Goal: Information Seeking & Learning: Learn about a topic

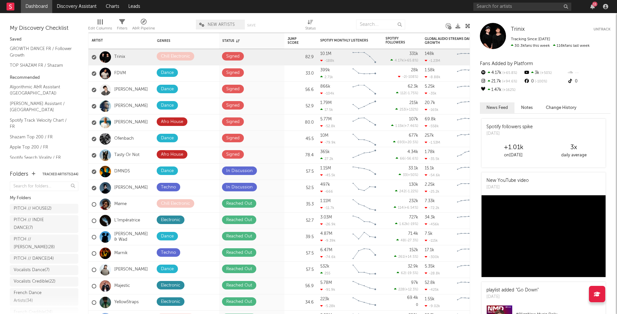
click at [594, 6] on div "11" at bounding box center [595, 4] width 5 height 5
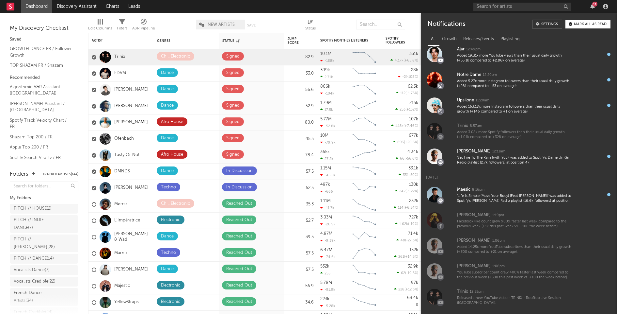
scroll to position [97, 0]
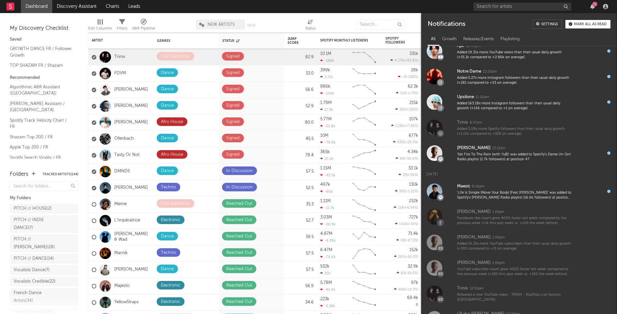
click at [587, 23] on div "Mark all as read" at bounding box center [590, 25] width 33 height 4
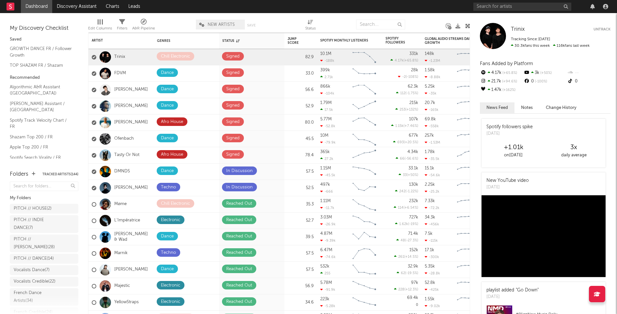
click at [581, 4] on div at bounding box center [542, 6] width 137 height 13
drag, startPoint x: 433, startPoint y: 26, endPoint x: 291, endPoint y: 24, distance: 142.4
click at [290, 24] on div "Edit Columns Filters A&R Pipeline NEW ARTISTS Save Save as Status" at bounding box center [279, 23] width 382 height 20
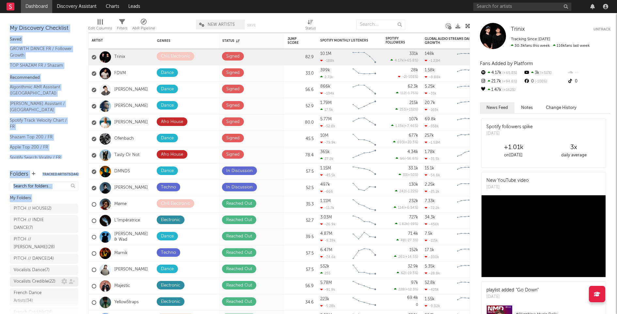
drag, startPoint x: 85, startPoint y: 18, endPoint x: 55, endPoint y: 287, distance: 271.5
click at [55, 287] on div "Bookmarks and Folders My Discovery Checklist Saved GROWTH DANCE FR / Follower G…" at bounding box center [44, 163] width 88 height 301
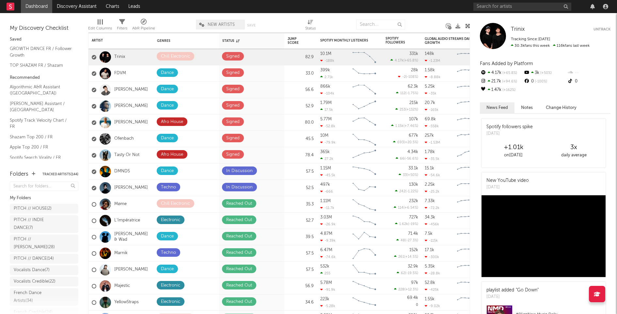
click at [174, 11] on nav "Dashboard Discovery Assistant Charts Leads" at bounding box center [308, 6] width 617 height 13
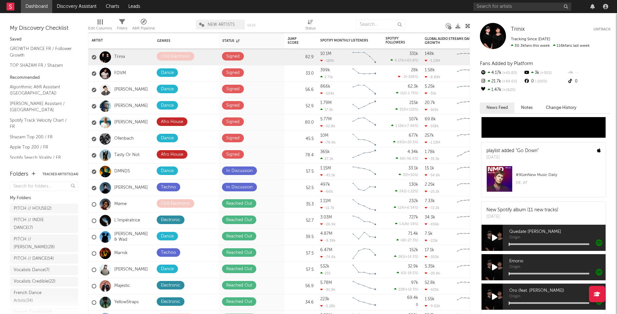
scroll to position [0, 0]
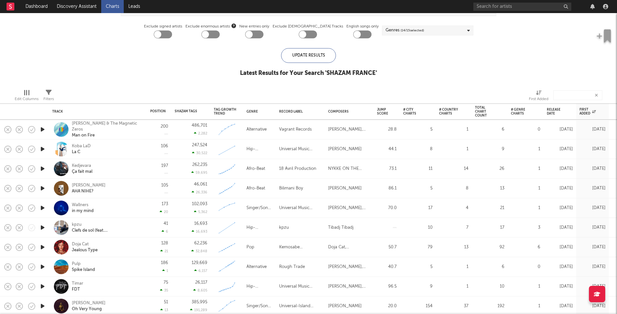
click at [50, 191] on div "Kirikou Akili AHA NIHE?" at bounding box center [98, 188] width 98 height 20
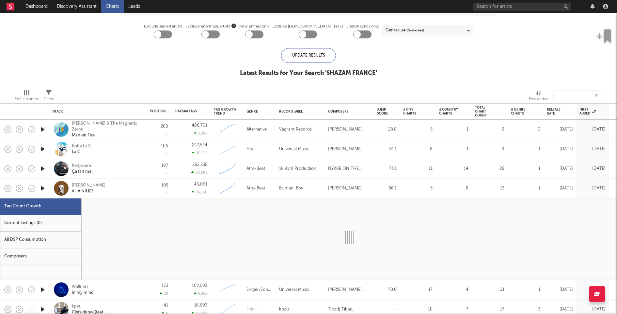
select select "1w"
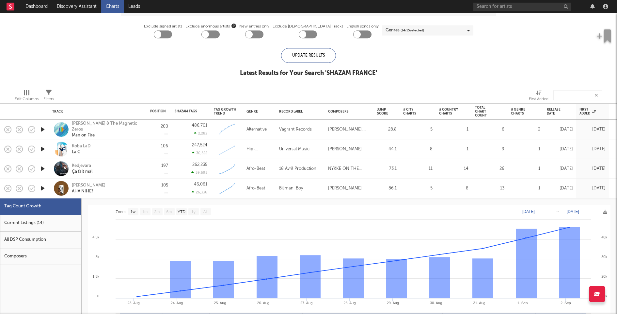
click at [150, 193] on div "105" at bounding box center [159, 188] width 24 height 20
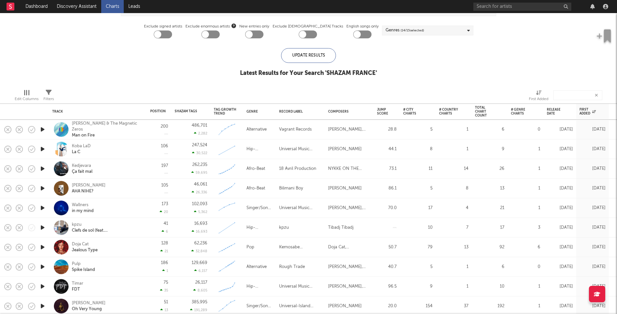
click at [43, 186] on icon "button" at bounding box center [42, 188] width 7 height 8
click at [42, 167] on icon "button" at bounding box center [42, 168] width 7 height 8
click at [43, 146] on icon "button" at bounding box center [42, 149] width 7 height 8
click at [160, 108] on div "Position" at bounding box center [162, 111] width 25 height 13
click at [159, 111] on div "Position" at bounding box center [158, 111] width 16 height 4
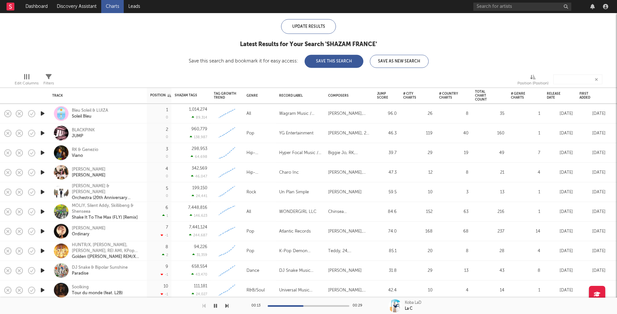
click at [43, 171] on icon "button" at bounding box center [42, 172] width 7 height 8
click at [43, 171] on icon "button" at bounding box center [42, 172] width 6 height 8
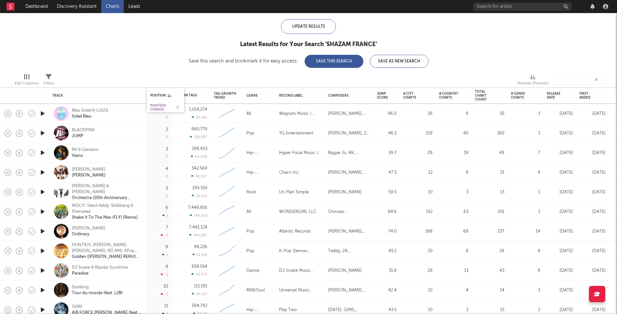
click at [157, 105] on div "Position Change" at bounding box center [160, 108] width 21 height 8
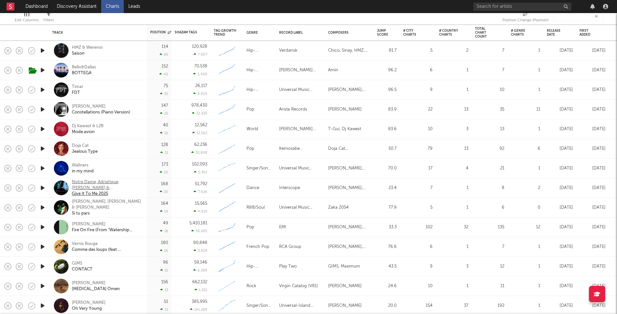
click at [132, 194] on div "Give It To Me 2025" at bounding box center [107, 194] width 70 height 6
click at [214, 188] on div "Created with Highcharts 10.3.3" at bounding box center [227, 188] width 26 height 12
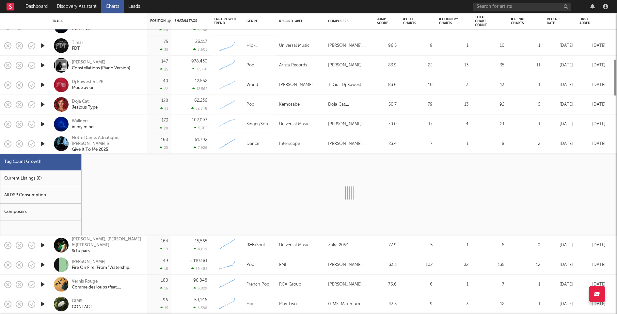
select select "1w"
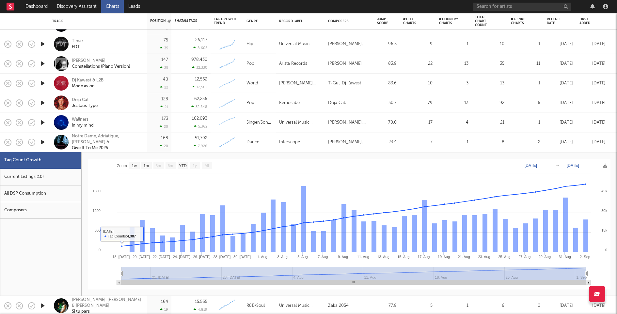
click at [60, 181] on div "Current Listings (10)" at bounding box center [40, 177] width 81 height 17
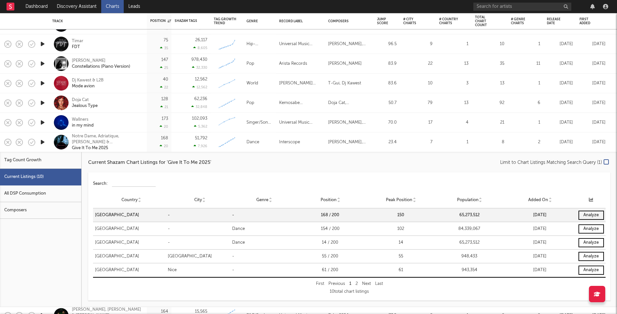
click at [256, 149] on div "Dance" at bounding box center [259, 142] width 33 height 20
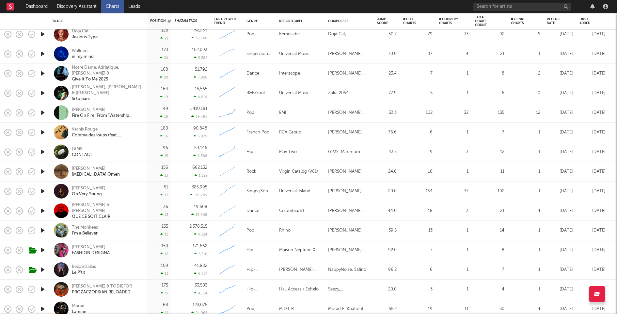
click at [44, 210] on icon "button" at bounding box center [42, 210] width 7 height 8
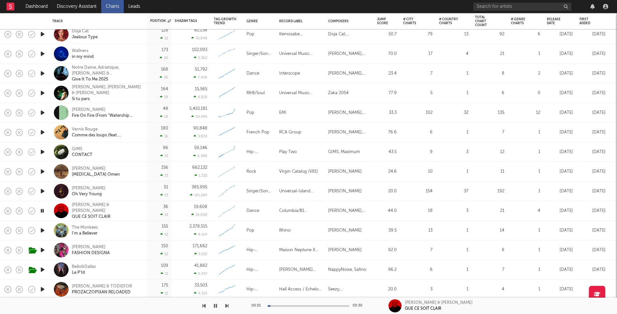
click at [293, 305] on div at bounding box center [309, 306] width 82 height 2
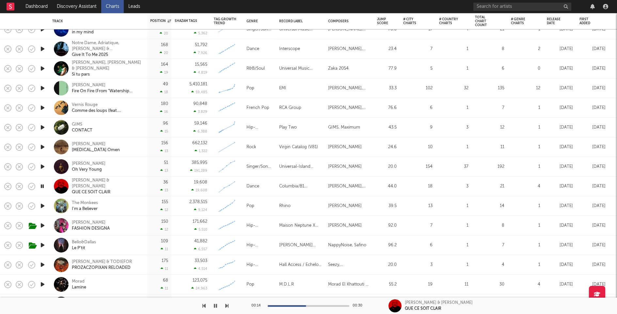
click at [324, 305] on div at bounding box center [309, 306] width 82 height 2
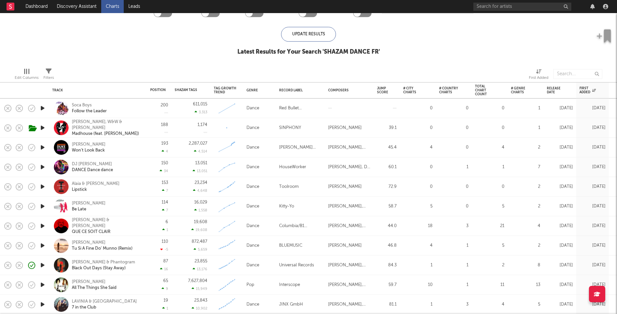
click at [43, 185] on icon "button" at bounding box center [42, 186] width 7 height 8
click at [43, 185] on icon "button" at bounding box center [42, 186] width 6 height 8
click at [41, 107] on icon "button" at bounding box center [42, 108] width 7 height 8
click at [41, 107] on icon "button" at bounding box center [42, 108] width 6 height 8
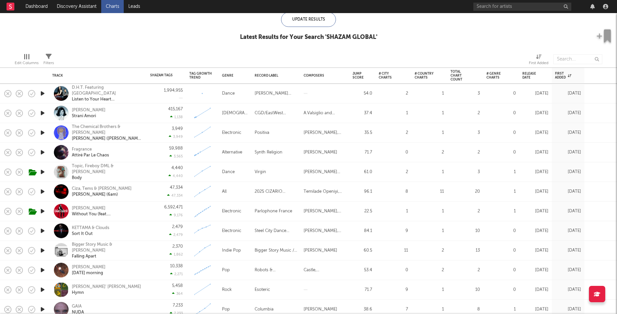
click at [43, 170] on icon "button" at bounding box center [42, 172] width 7 height 8
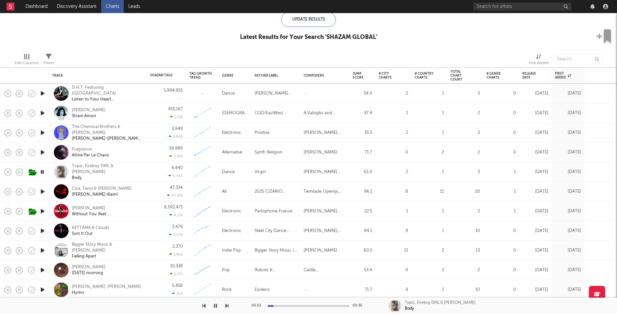
click at [43, 170] on icon "button" at bounding box center [42, 172] width 6 height 8
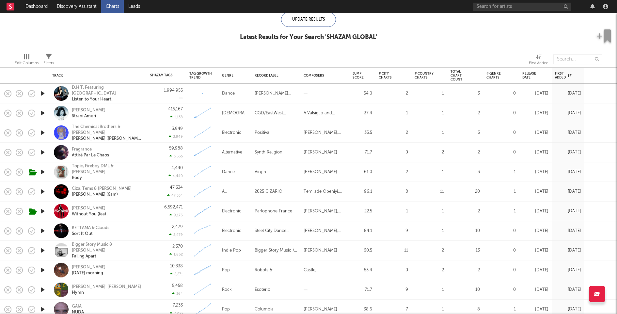
click at [42, 152] on icon "button" at bounding box center [42, 152] width 7 height 8
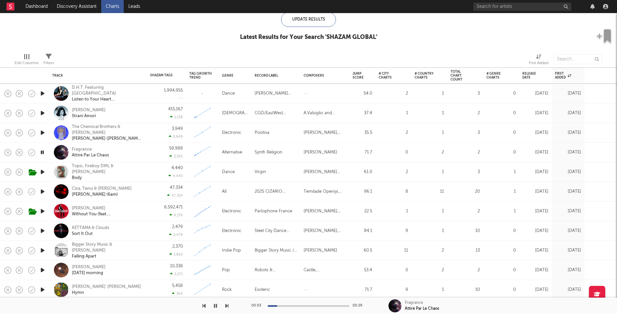
click at [159, 168] on div "4,440 4,440" at bounding box center [166, 171] width 33 height 19
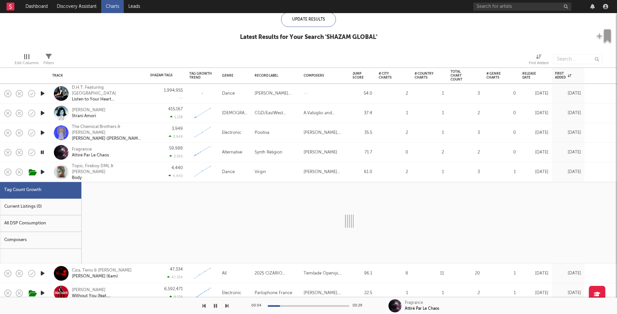
click at [62, 199] on div "Current Listings (0)" at bounding box center [40, 206] width 81 height 17
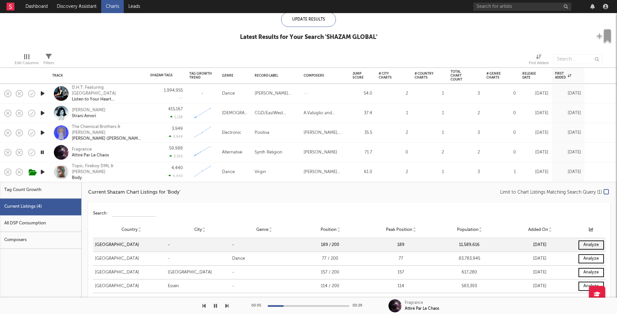
click at [151, 176] on div "4,440 4,440" at bounding box center [166, 171] width 33 height 19
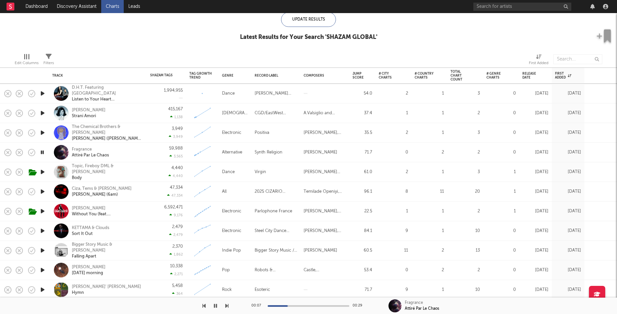
click at [40, 130] on icon "button" at bounding box center [42, 132] width 7 height 8
click at [42, 94] on icon "button" at bounding box center [42, 93] width 7 height 8
click at [307, 306] on div at bounding box center [309, 306] width 82 height 2
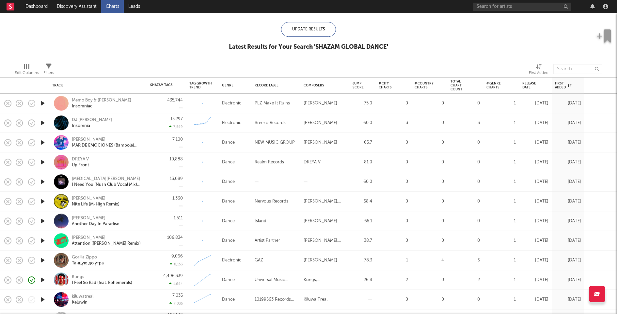
click at [44, 238] on icon "button" at bounding box center [42, 240] width 7 height 8
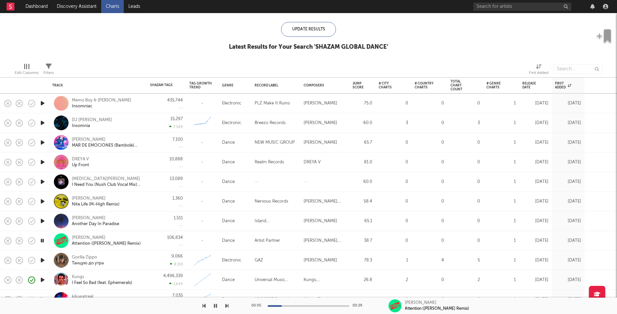
click at [43, 220] on icon "button" at bounding box center [42, 221] width 7 height 8
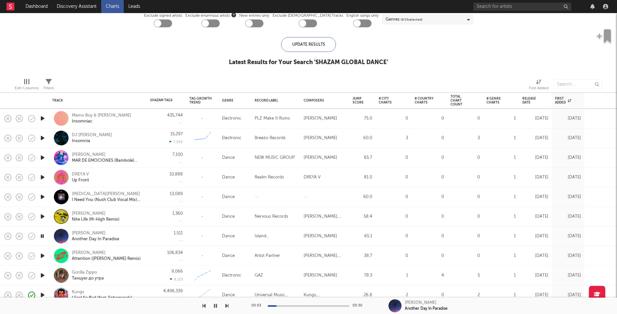
click at [43, 216] on icon "button" at bounding box center [42, 216] width 7 height 8
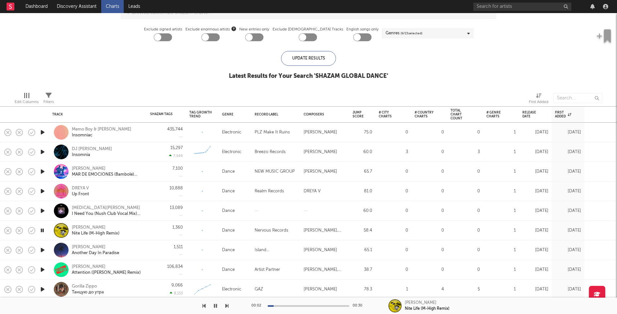
click at [43, 208] on icon "button" at bounding box center [42, 210] width 7 height 8
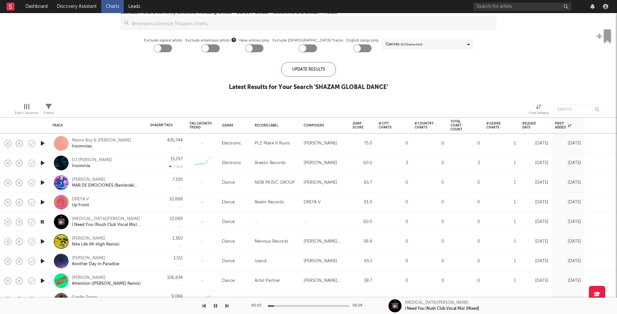
click at [43, 201] on icon "button" at bounding box center [42, 202] width 7 height 8
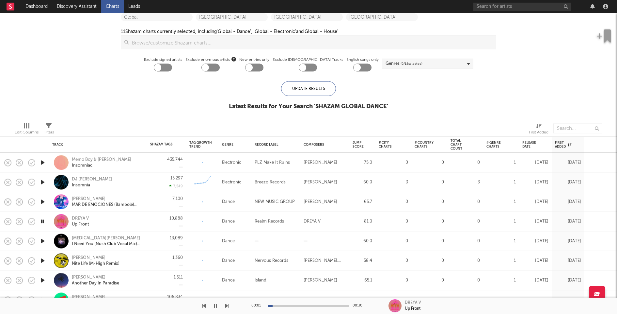
click at [43, 200] on icon "button" at bounding box center [42, 202] width 7 height 8
click at [42, 181] on icon "button" at bounding box center [42, 182] width 7 height 8
click at [42, 160] on icon "button" at bounding box center [42, 162] width 7 height 8
click at [42, 160] on icon "button" at bounding box center [42, 162] width 6 height 8
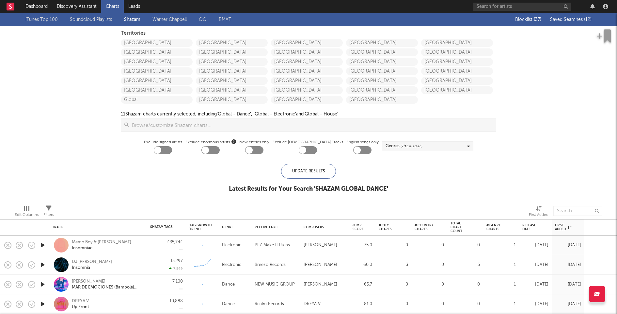
click at [591, 99] on div "iTunes Top 100 Soundcloud Playlists Shazam Warner Chappell QQ BMAT Blocklist ( …" at bounding box center [308, 106] width 617 height 186
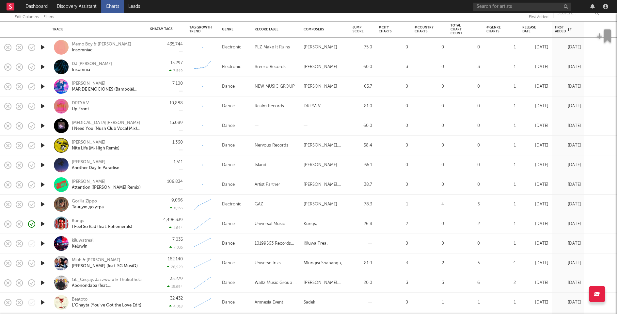
click at [45, 106] on icon "button" at bounding box center [42, 106] width 7 height 8
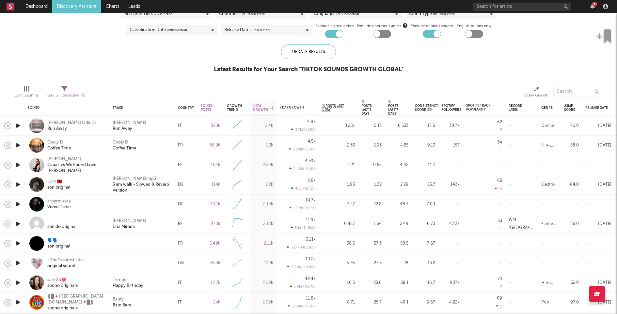
click at [17, 127] on icon "button" at bounding box center [18, 126] width 7 height 8
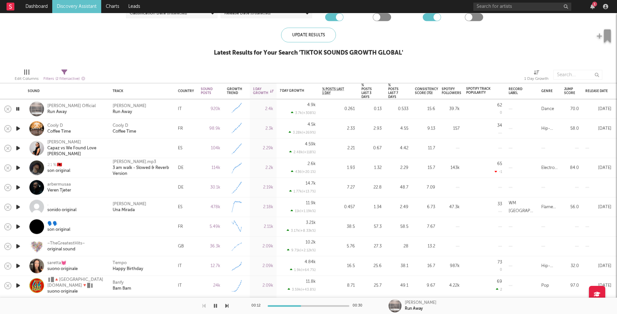
click at [155, 111] on div "[PERSON_NAME] Run Away" at bounding box center [142, 109] width 59 height 12
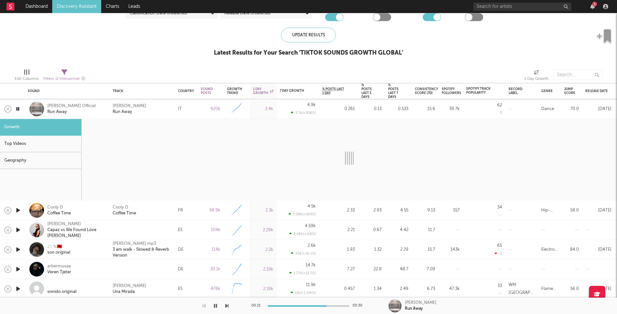
click at [160, 105] on div "[PERSON_NAME] Run Away" at bounding box center [142, 109] width 59 height 12
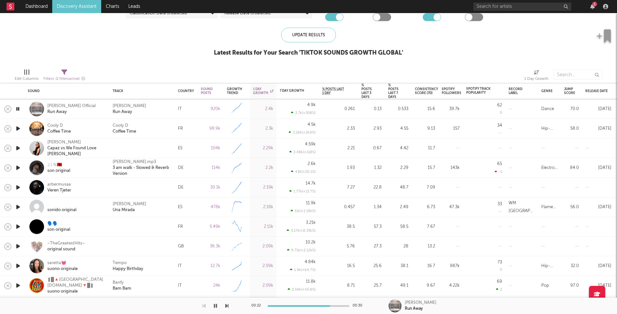
click at [20, 128] on icon "button" at bounding box center [18, 128] width 7 height 8
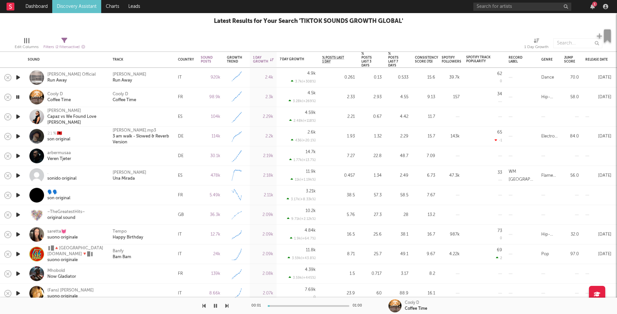
click at [20, 117] on icon "button" at bounding box center [18, 116] width 7 height 8
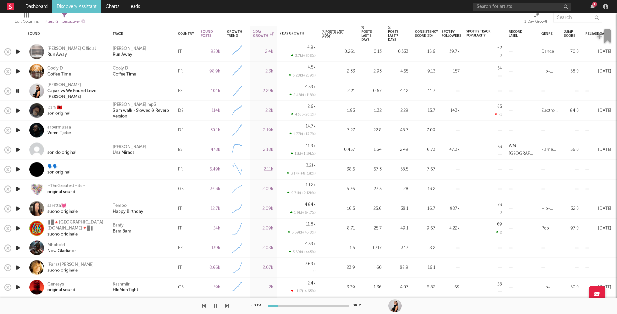
click at [19, 128] on icon "button" at bounding box center [18, 130] width 7 height 8
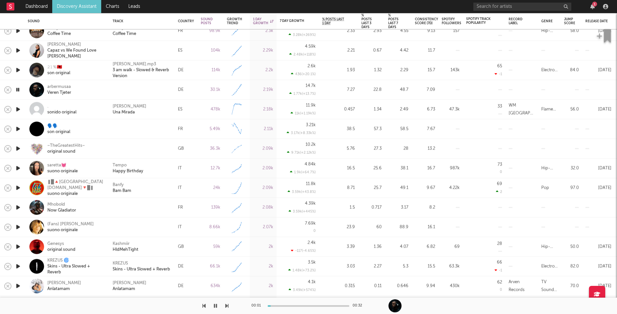
click at [19, 128] on icon "button" at bounding box center [18, 129] width 7 height 8
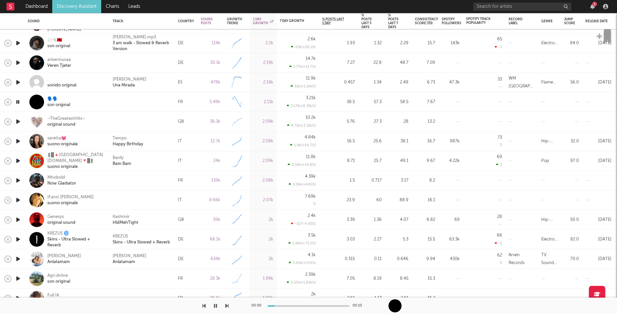
click at [17, 121] on icon "button" at bounding box center [18, 121] width 7 height 8
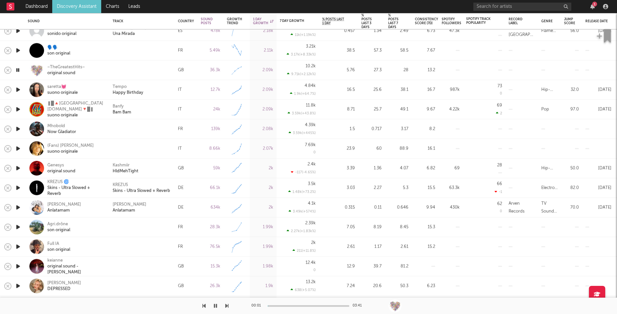
click at [17, 126] on icon "button" at bounding box center [18, 129] width 7 height 8
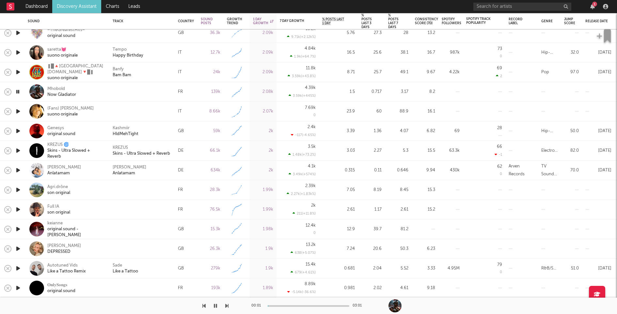
click at [18, 131] on icon "button" at bounding box center [18, 131] width 7 height 8
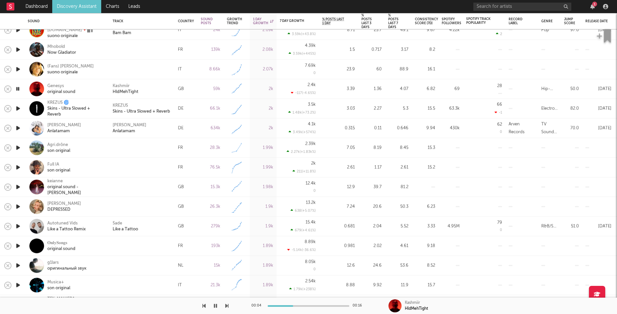
click at [154, 84] on div "Kashmiir HldMehTight" at bounding box center [142, 89] width 59 height 12
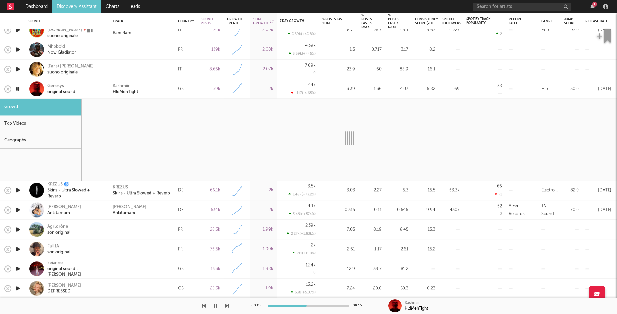
select select "6m"
select select "1w"
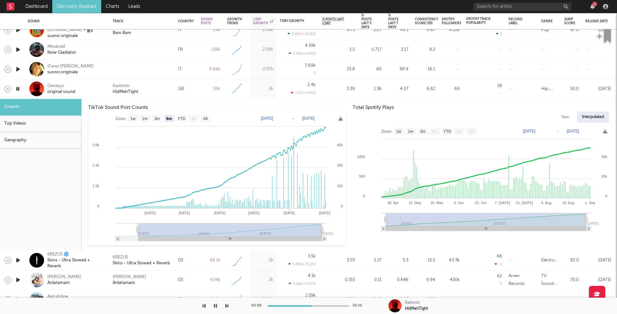
click at [161, 91] on div "Kashmiir HldMehTight" at bounding box center [142, 89] width 59 height 12
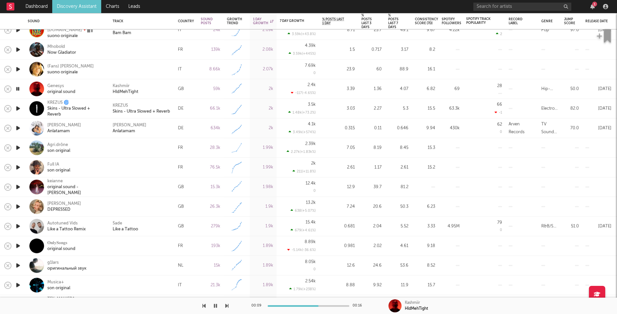
click at [18, 147] on icon "button" at bounding box center [18, 147] width 7 height 8
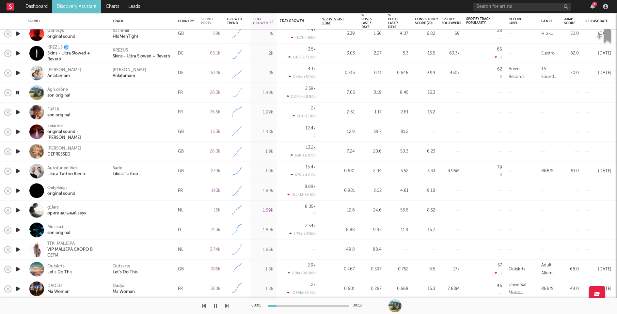
click at [16, 110] on icon "button" at bounding box center [18, 112] width 7 height 8
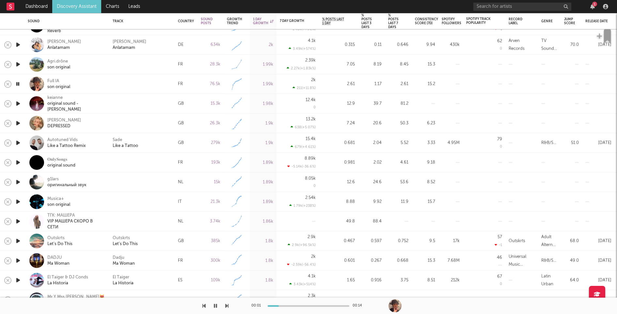
click at [17, 102] on icon "button" at bounding box center [18, 103] width 7 height 8
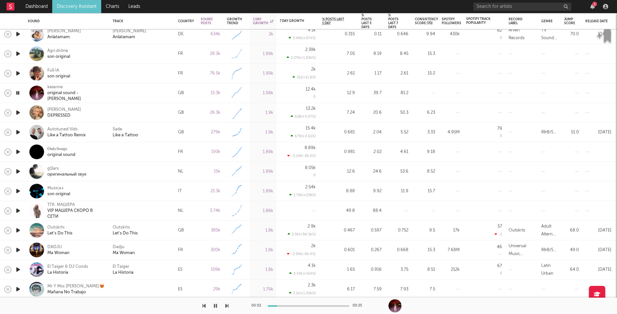
click at [123, 113] on div at bounding box center [142, 112] width 59 height 6
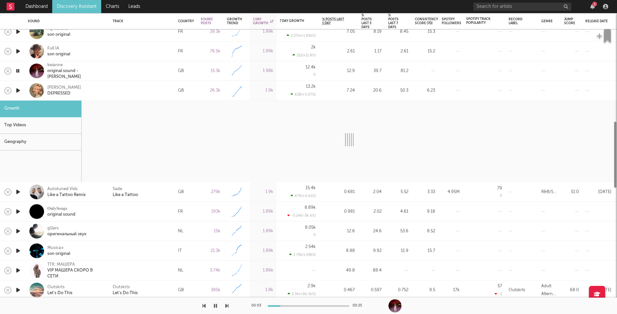
select select "1w"
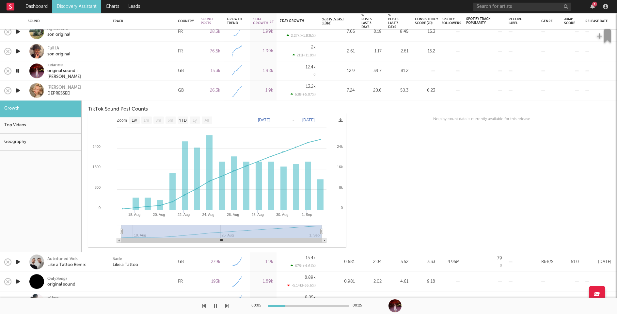
click at [109, 88] on div at bounding box center [141, 91] width 65 height 20
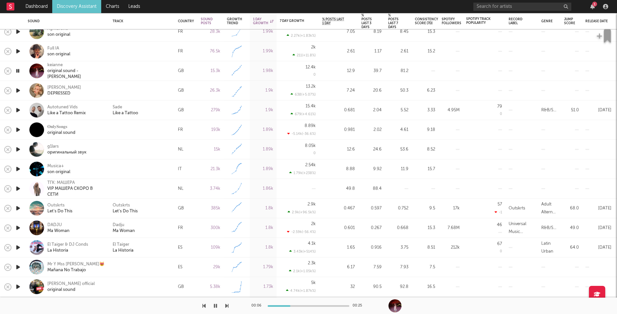
click at [15, 127] on icon "button" at bounding box center [18, 129] width 7 height 8
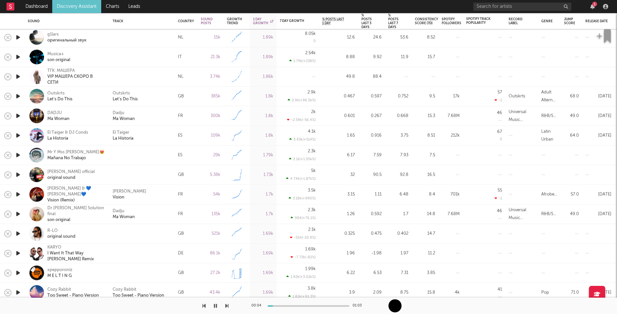
click at [21, 155] on icon "button" at bounding box center [18, 155] width 7 height 8
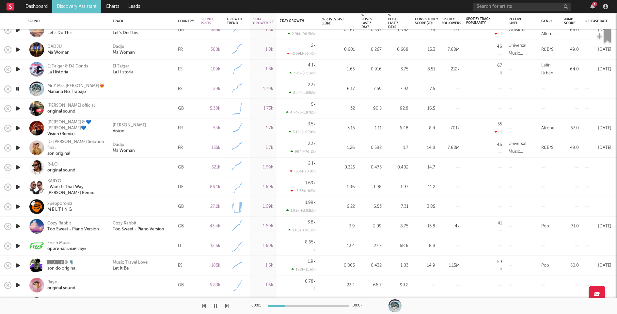
click at [18, 166] on icon "button" at bounding box center [18, 167] width 7 height 8
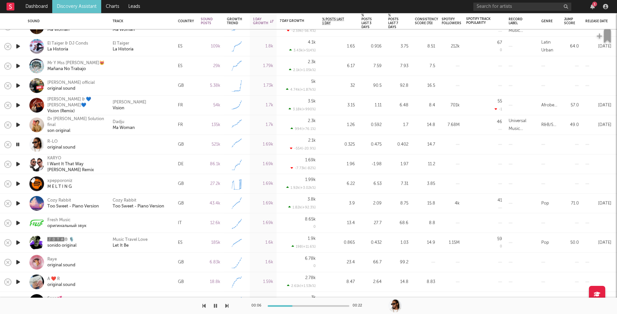
click at [19, 166] on icon "button" at bounding box center [18, 164] width 7 height 8
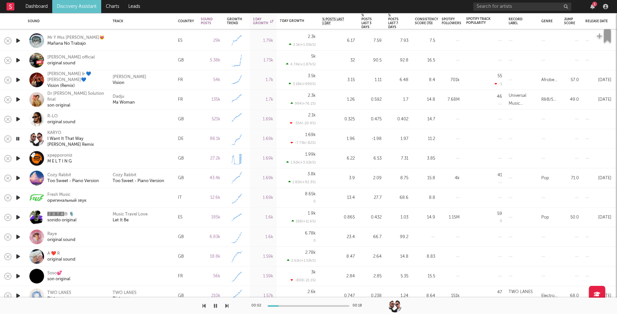
click at [18, 235] on icon "button" at bounding box center [18, 237] width 7 height 8
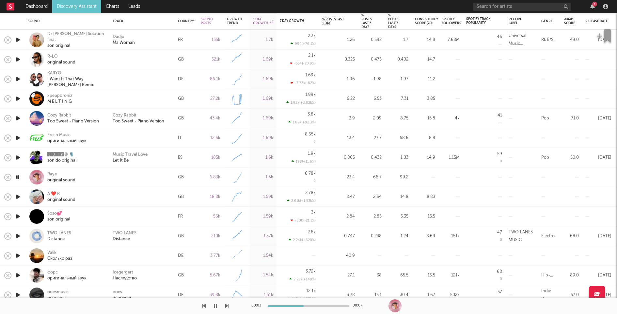
click at [103, 182] on div "Raye original sound" at bounding box center [75, 177] width 57 height 12
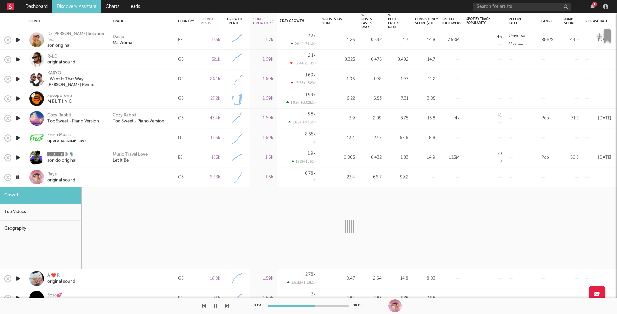
select select "1w"
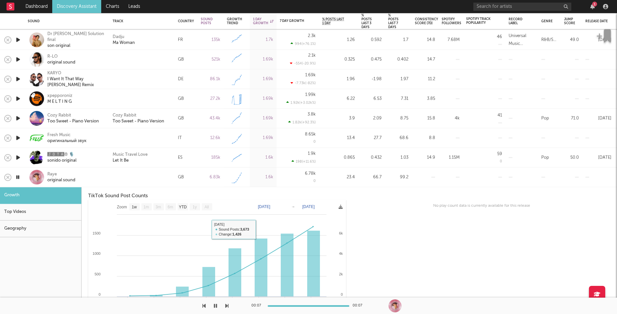
click at [138, 177] on div at bounding box center [142, 177] width 59 height 6
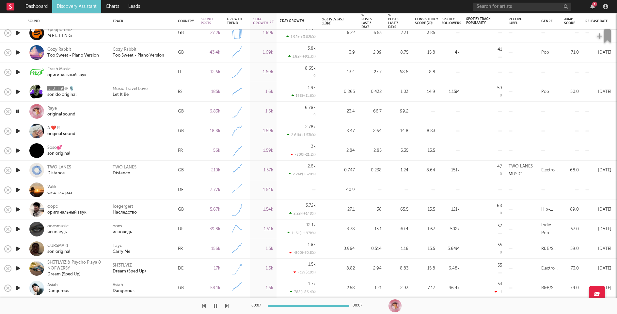
click at [19, 149] on icon "button" at bounding box center [18, 150] width 7 height 8
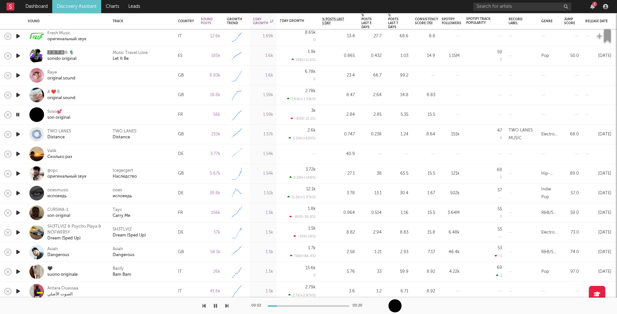
click at [19, 153] on icon "button" at bounding box center [18, 154] width 7 height 8
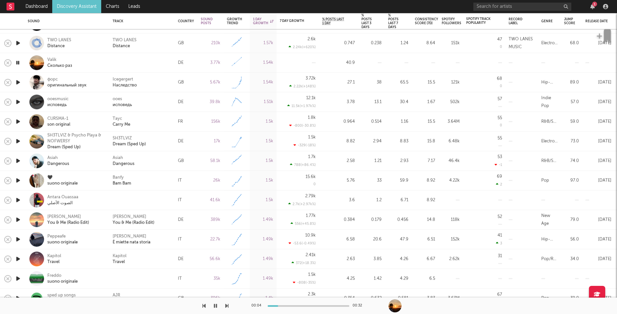
click at [18, 199] on icon "button" at bounding box center [18, 200] width 7 height 8
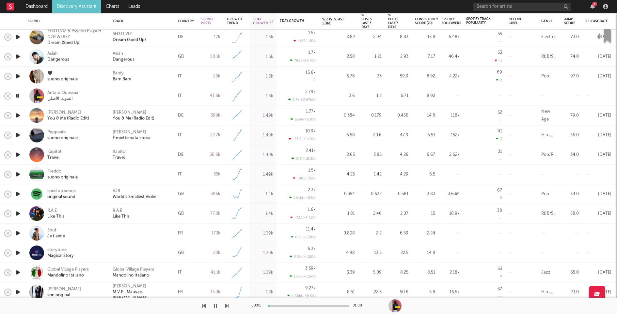
click at [18, 175] on icon "button" at bounding box center [18, 174] width 7 height 8
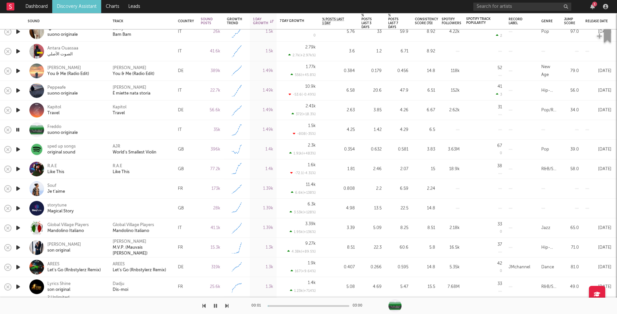
click at [17, 189] on icon "button" at bounding box center [18, 188] width 7 height 8
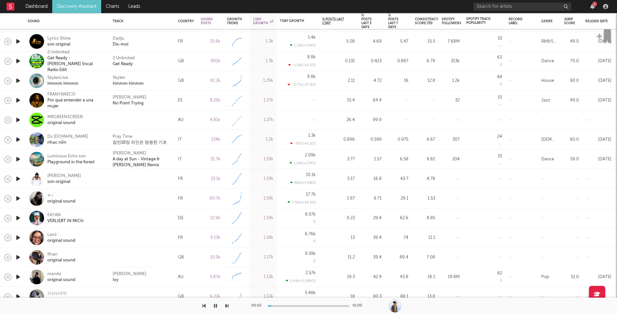
click at [20, 180] on icon "button" at bounding box center [18, 178] width 7 height 8
click at [19, 197] on icon "button" at bounding box center [18, 198] width 7 height 8
click at [18, 216] on icon "button" at bounding box center [18, 218] width 7 height 8
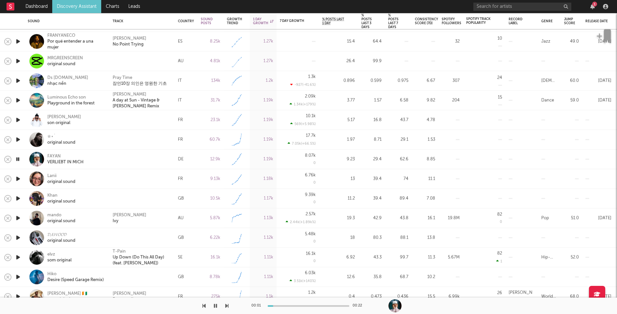
click at [17, 179] on icon "button" at bounding box center [18, 178] width 7 height 8
click at [17, 198] on icon "button" at bounding box center [18, 198] width 7 height 8
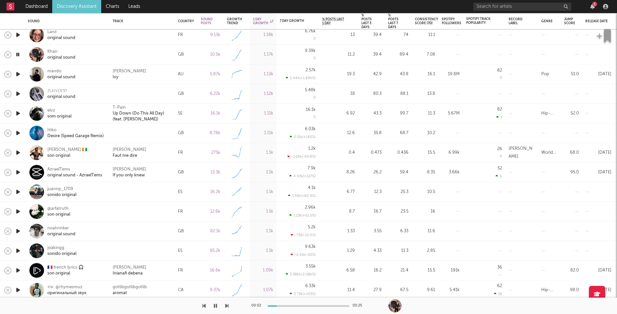
click at [17, 192] on icon "button" at bounding box center [18, 191] width 7 height 8
click at [19, 211] on icon "button" at bounding box center [18, 211] width 7 height 8
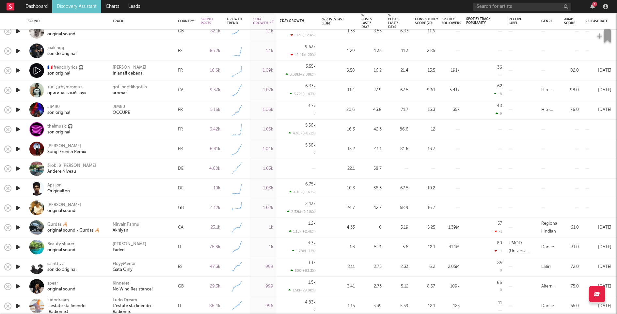
click at [19, 169] on icon "button" at bounding box center [18, 168] width 7 height 8
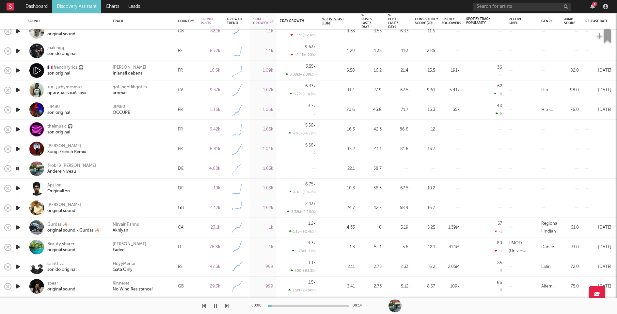
click at [19, 169] on icon "button" at bounding box center [18, 168] width 6 height 8
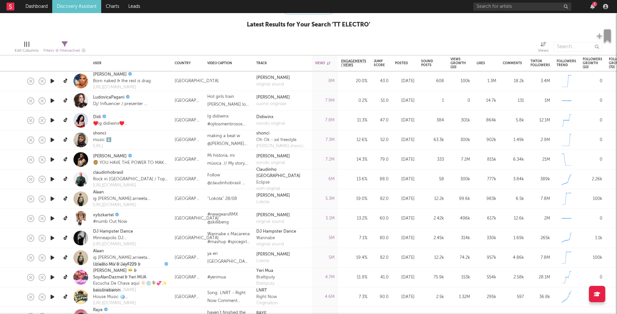
click at [50, 100] on icon "button" at bounding box center [52, 100] width 7 height 8
click at [52, 100] on icon "button" at bounding box center [52, 100] width 6 height 8
click at [64, 99] on icon at bounding box center [66, 100] width 5 height 5
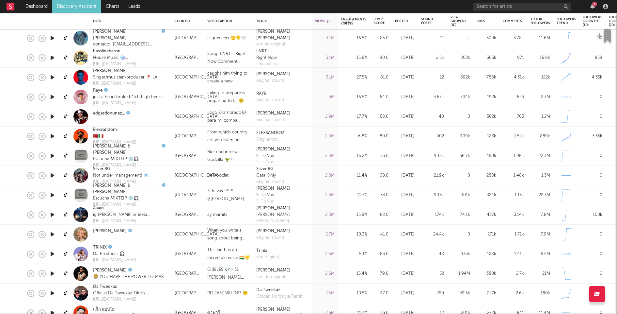
click at [53, 154] on icon "button" at bounding box center [52, 156] width 7 height 8
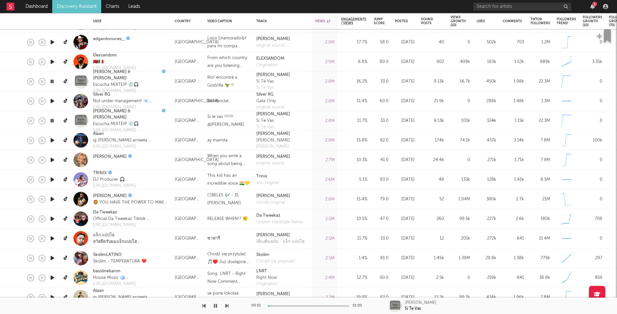
click at [52, 180] on icon "button" at bounding box center [52, 179] width 7 height 8
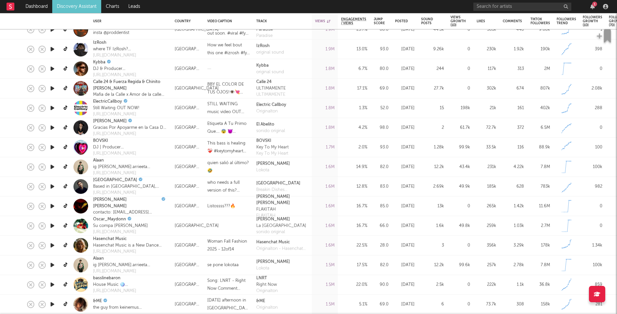
click at [50, 186] on icon "button" at bounding box center [52, 186] width 7 height 8
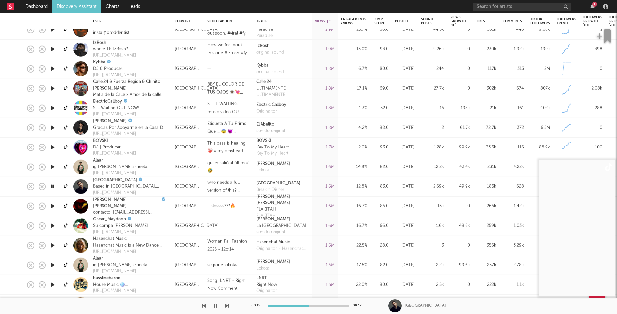
click at [50, 186] on icon "button" at bounding box center [52, 186] width 6 height 8
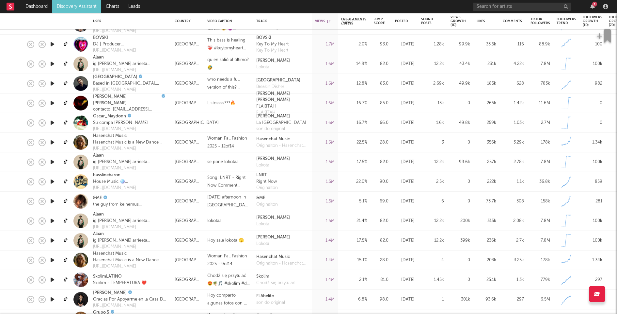
click at [52, 200] on icon "button" at bounding box center [52, 201] width 7 height 8
click at [52, 200] on icon "button" at bounding box center [52, 201] width 6 height 8
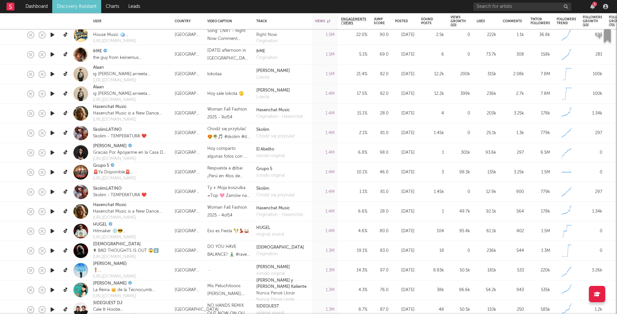
click at [53, 231] on icon "button" at bounding box center [52, 231] width 7 height 8
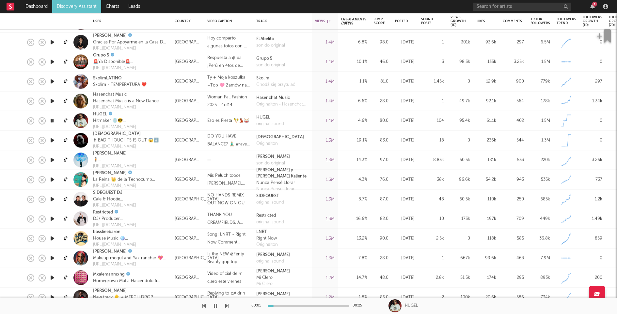
click at [52, 217] on icon "button" at bounding box center [52, 219] width 7 height 8
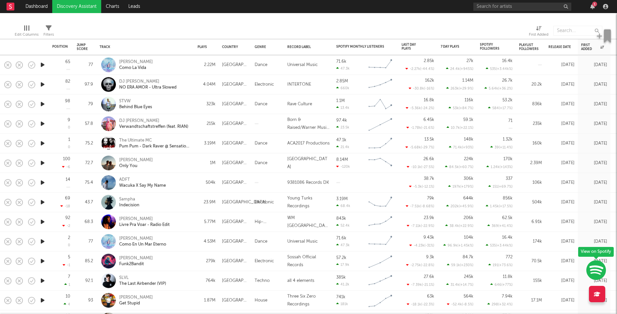
click at [43, 64] on icon "button" at bounding box center [42, 65] width 7 height 8
click at [43, 84] on icon "button" at bounding box center [42, 84] width 7 height 8
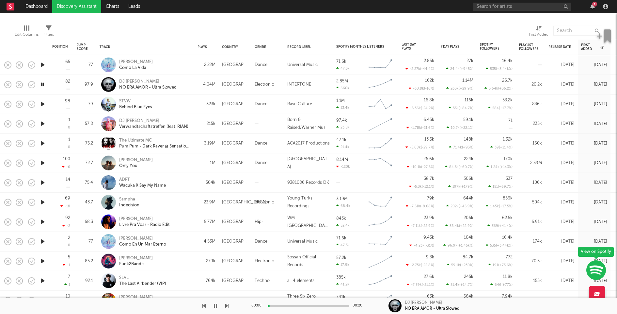
click at [44, 102] on icon "button" at bounding box center [42, 104] width 7 height 8
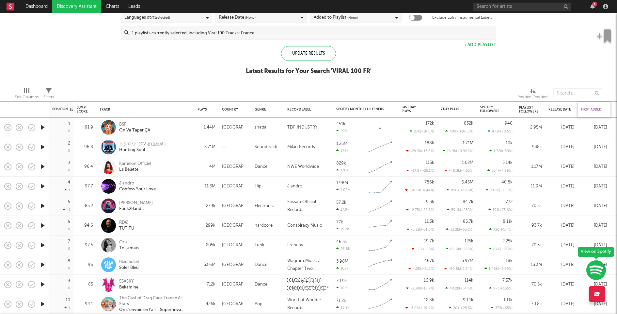
click at [588, 107] on div "First Added" at bounding box center [592, 109] width 23 height 4
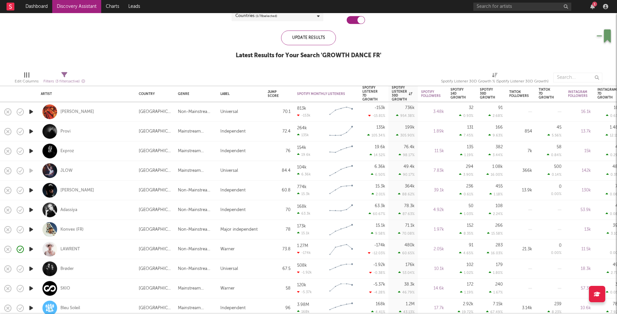
click at [30, 114] on icon "button" at bounding box center [31, 111] width 7 height 8
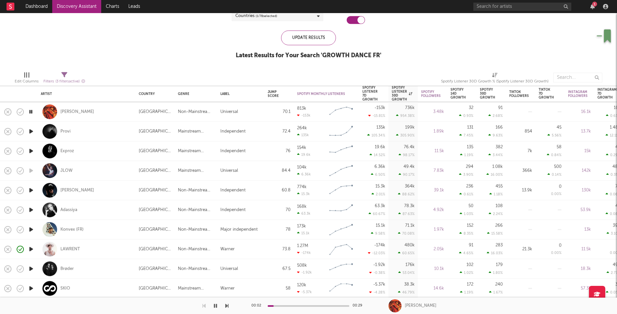
click at [30, 112] on icon "button" at bounding box center [31, 111] width 6 height 8
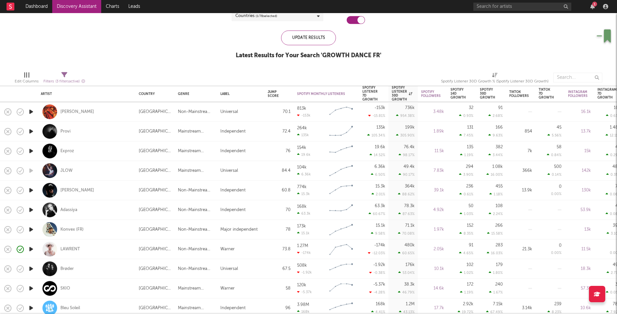
click at [120, 109] on div "Adam Trigger" at bounding box center [86, 111] width 91 height 19
select select "1w"
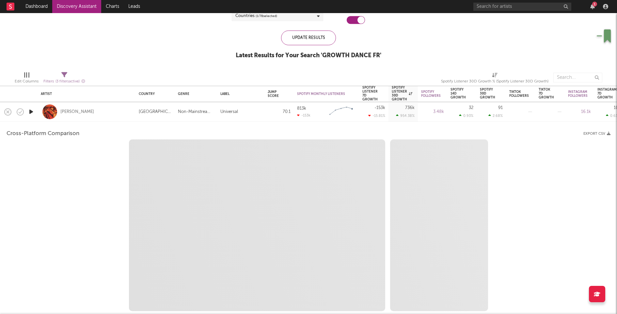
select select "6m"
select select "between"
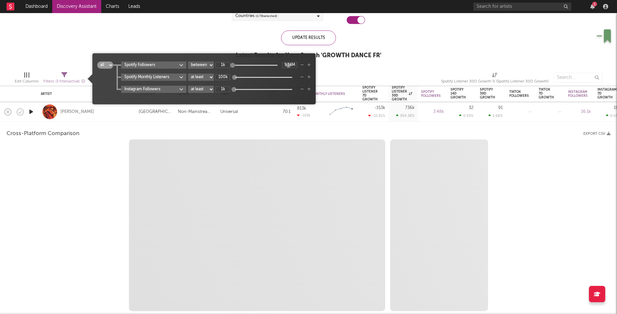
click at [58, 77] on span "Filters ( 3 filters active)" at bounding box center [64, 78] width 42 height 13
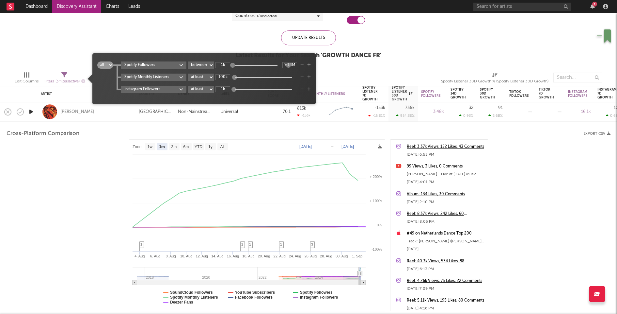
click at [57, 77] on div "Filters ( 3 filters active)" at bounding box center [64, 81] width 42 height 8
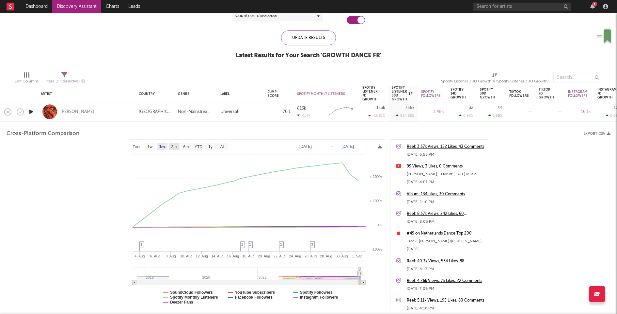
click at [174, 143] on rect at bounding box center [174, 146] width 10 height 7
select select "3m"
type input "2025-06-02"
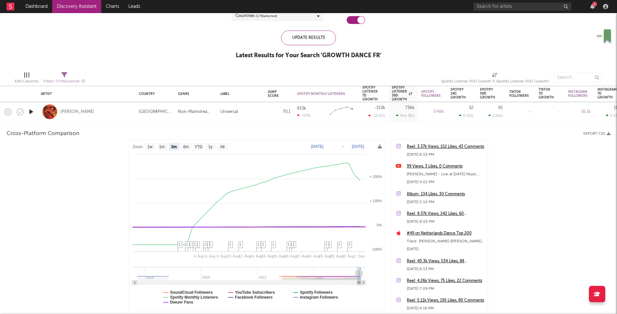
select select "3m"
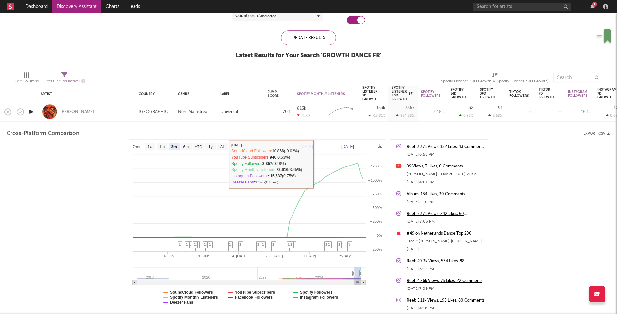
click at [108, 109] on div "Adam Trigger" at bounding box center [86, 111] width 91 height 19
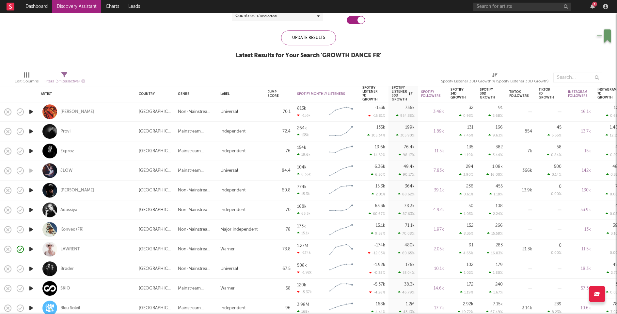
click at [29, 130] on icon "button" at bounding box center [31, 131] width 7 height 8
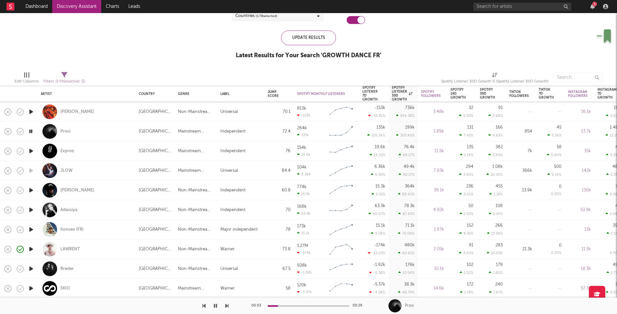
click at [114, 232] on div "Konvex (FR)" at bounding box center [86, 228] width 91 height 19
select select "1w"
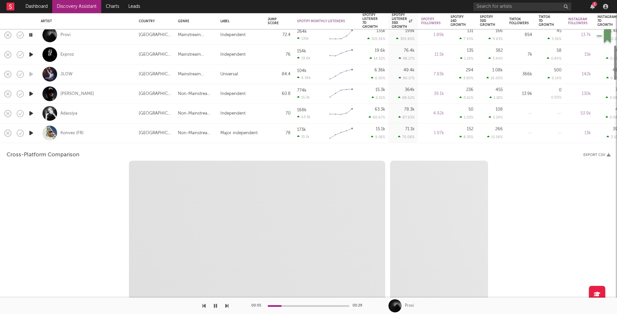
select select "6m"
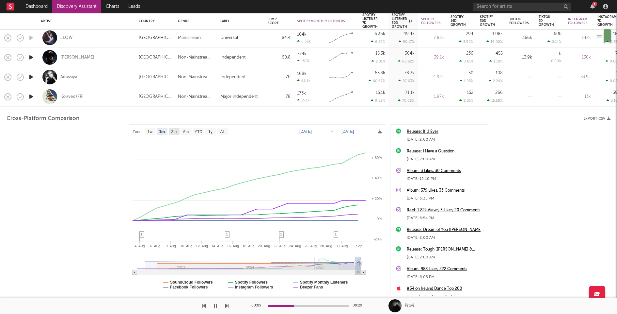
click at [174, 130] on text "3m" at bounding box center [174, 131] width 6 height 5
select select "3m"
type input "2025-06-02"
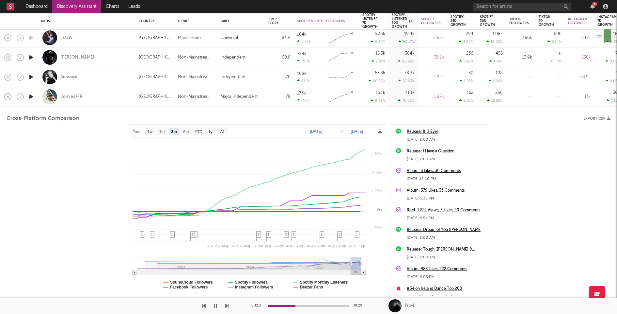
select select "3m"
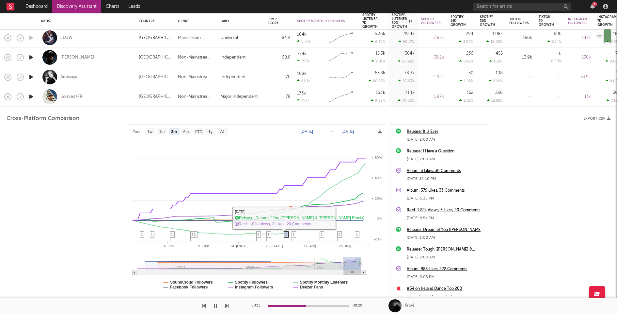
click at [286, 233] on span "2" at bounding box center [286, 234] width 2 height 4
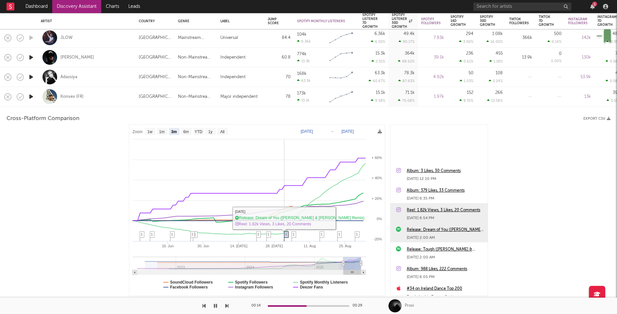
scroll to position [78, 0]
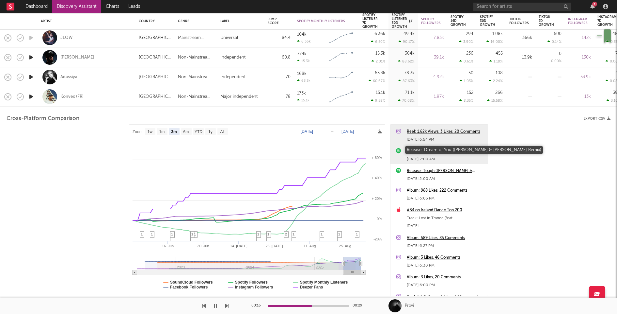
click at [436, 151] on div "Release: Dream of You (Meloko & Konvex Remix)" at bounding box center [446, 151] width 78 height 8
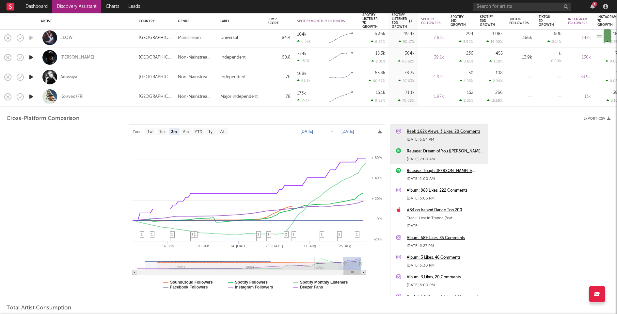
click at [117, 98] on div "Konvex (FR)" at bounding box center [86, 96] width 91 height 19
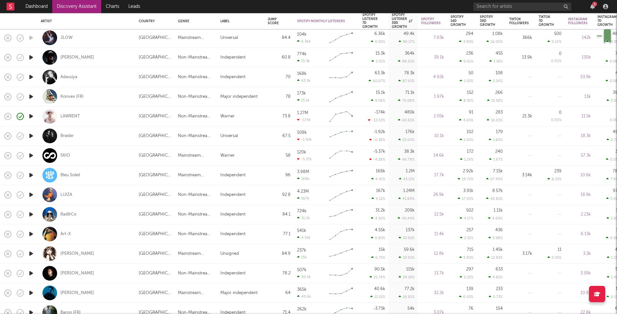
click at [122, 74] on div "Adassiya" at bounding box center [86, 76] width 91 height 19
select select "1w"
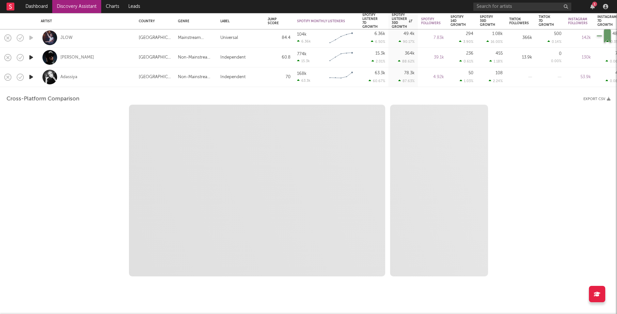
select select "1w"
select select "1m"
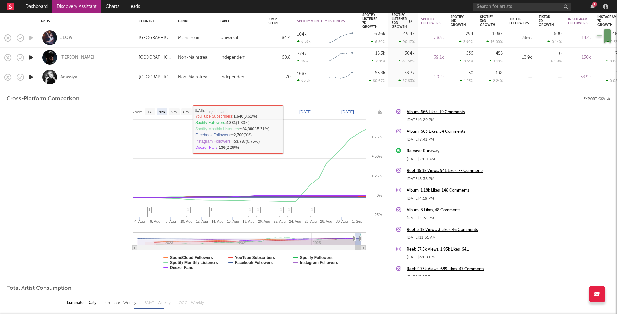
click at [96, 74] on div "Adassiya" at bounding box center [86, 76] width 91 height 19
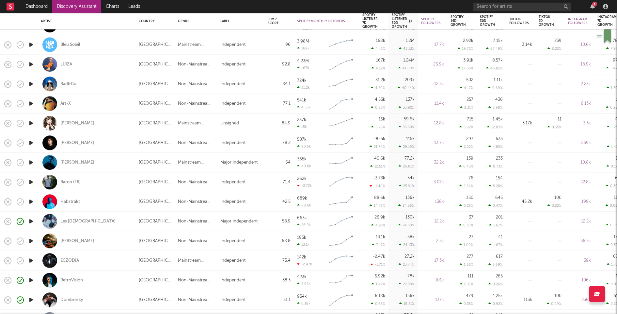
click at [32, 141] on icon "button" at bounding box center [31, 142] width 7 height 8
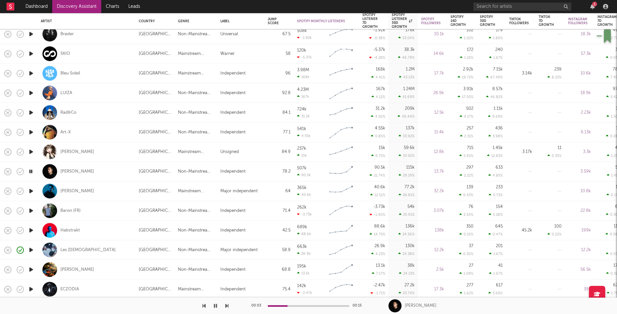
click at [32, 151] on icon "button" at bounding box center [31, 152] width 7 height 8
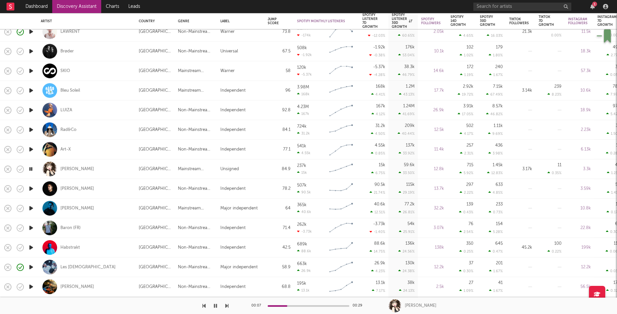
click at [32, 149] on icon "button" at bounding box center [31, 149] width 7 height 8
click at [32, 130] on icon "button" at bounding box center [31, 129] width 7 height 8
click at [32, 129] on icon "button" at bounding box center [31, 129] width 6 height 8
click at [35, 149] on icon "button" at bounding box center [31, 149] width 7 height 8
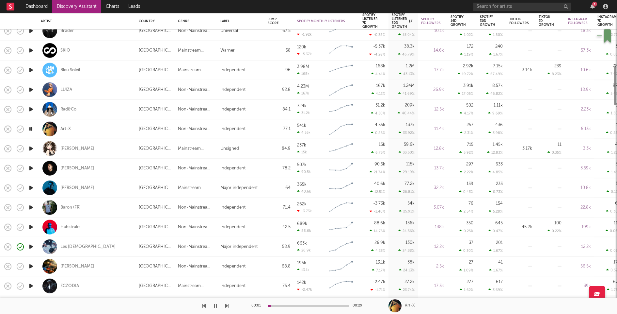
click at [30, 186] on icon "button" at bounding box center [31, 188] width 7 height 8
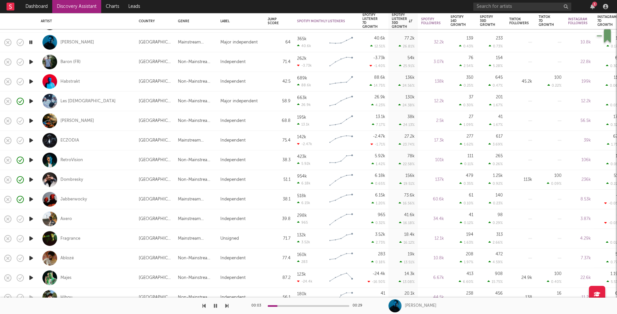
click at [30, 218] on icon "button" at bounding box center [31, 219] width 7 height 8
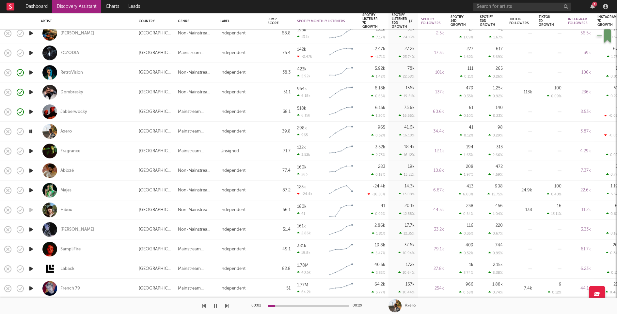
click at [33, 189] on icon "button" at bounding box center [31, 190] width 7 height 8
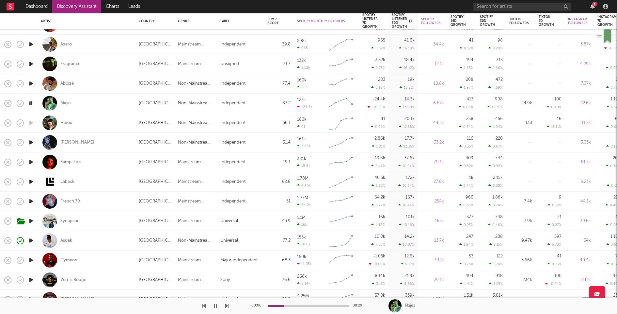
click at [31, 142] on icon "button" at bounding box center [31, 142] width 7 height 8
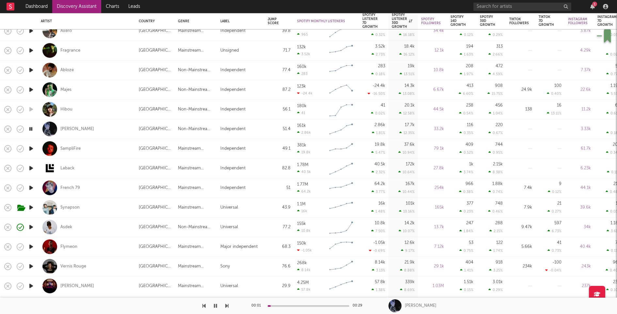
click at [31, 146] on icon "button" at bounding box center [31, 148] width 7 height 8
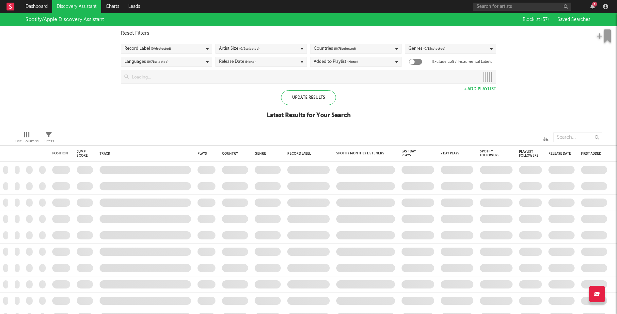
checkbox input "true"
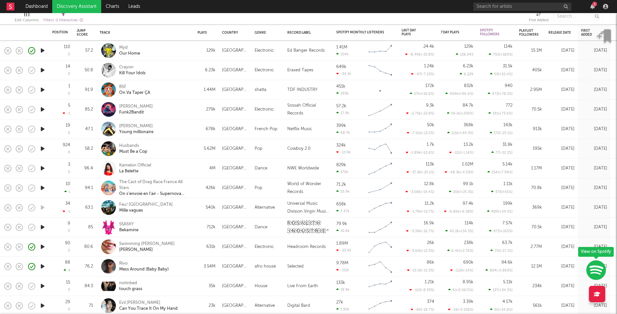
click at [44, 266] on icon "button" at bounding box center [42, 266] width 7 height 8
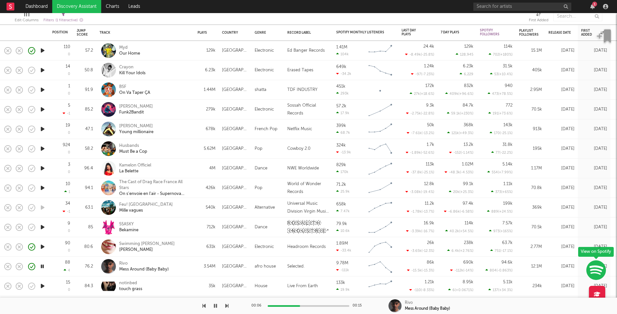
click at [300, 305] on div at bounding box center [309, 306] width 82 height 2
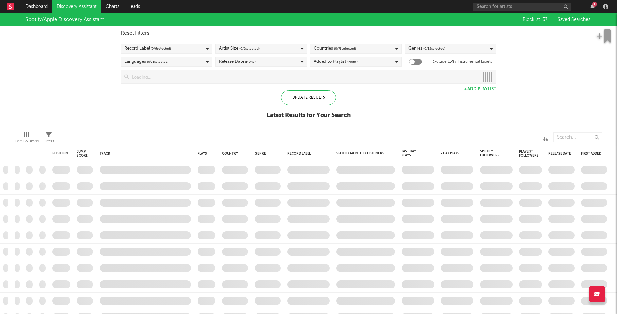
checkbox input "true"
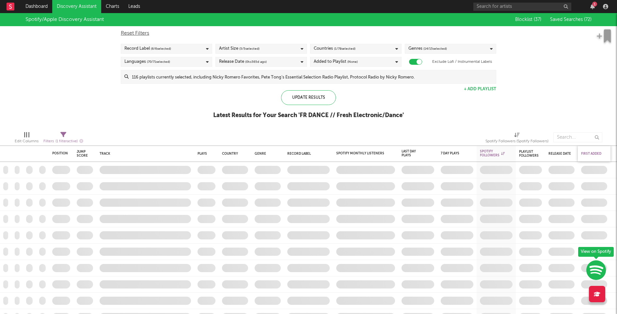
click at [596, 153] on div "First Added" at bounding box center [592, 154] width 23 height 4
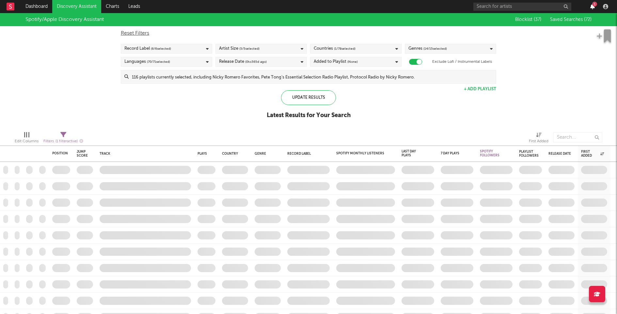
click at [592, 4] on icon "button" at bounding box center [593, 6] width 5 height 5
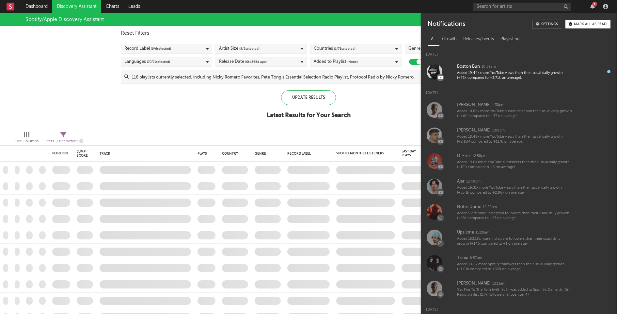
click at [598, 28] on button "Mark all as read" at bounding box center [588, 24] width 45 height 8
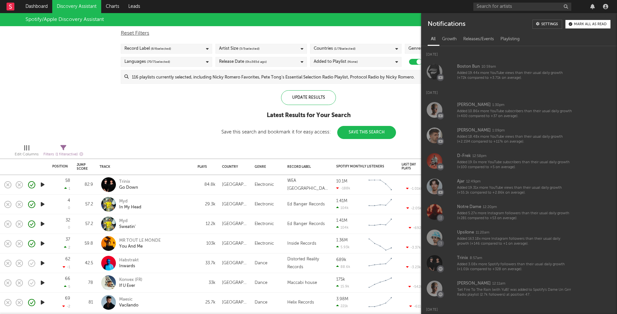
click at [377, 120] on div "Update Results Latest Results for Your Search Save this search and bookmark it …" at bounding box center [308, 114] width 175 height 49
click at [154, 109] on div "Spotify/Apple Discovery Assistant Blocklist ( 37 ) Saved Searches ( 72 ) Reset …" at bounding box center [308, 76] width 617 height 126
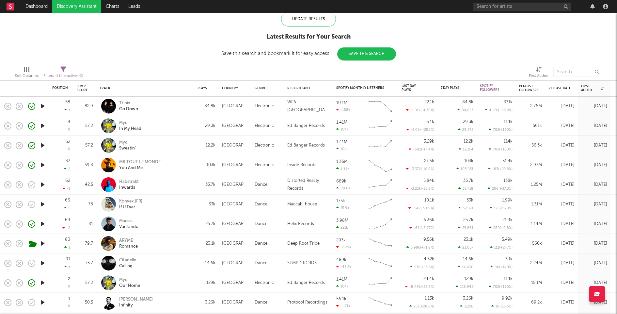
click at [172, 105] on div "Trinix Go Down" at bounding box center [154, 106] width 70 height 12
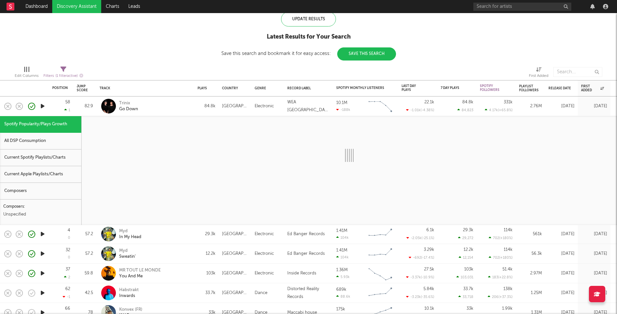
click at [65, 154] on div "Current Spotify Playlists/Charts" at bounding box center [40, 157] width 81 height 17
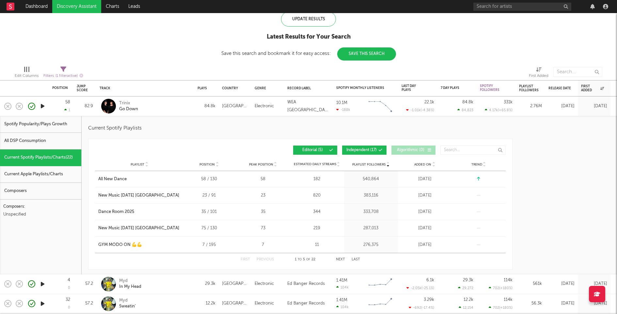
click at [360, 151] on span "Independent ( 17 )" at bounding box center [362, 150] width 30 height 4
click at [64, 128] on div "Spotify Popularity/Plays Growth" at bounding box center [40, 124] width 81 height 17
select select "1w"
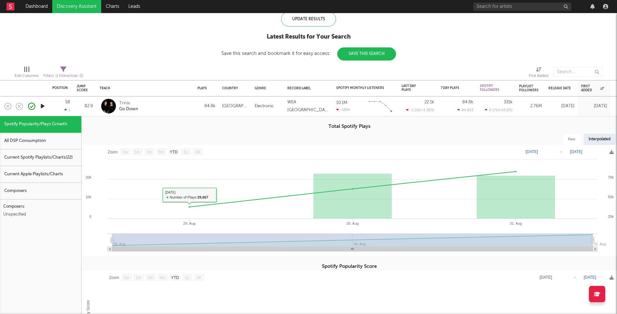
click at [175, 111] on div "Trinix Go Down" at bounding box center [154, 106] width 70 height 12
